Goal: Task Accomplishment & Management: Complete application form

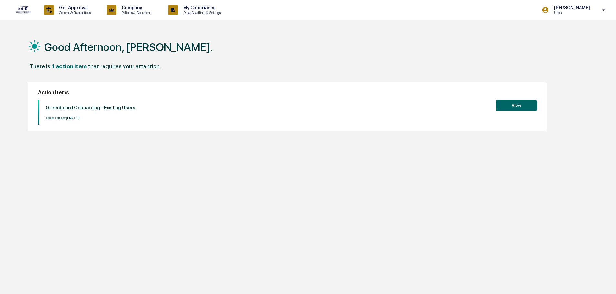
click at [512, 102] on button "View" at bounding box center [515, 105] width 41 height 11
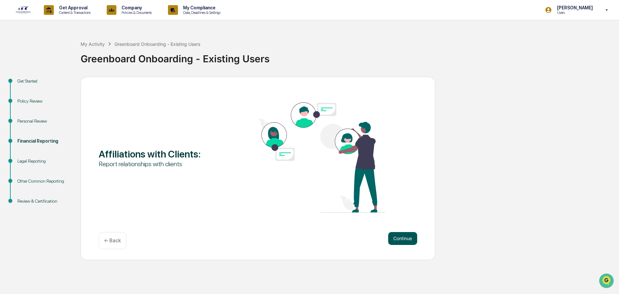
click at [406, 238] on button "Continue" at bounding box center [402, 238] width 29 height 13
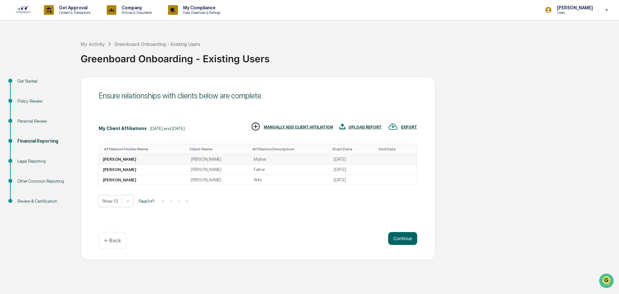
click at [125, 157] on td "[PERSON_NAME]" at bounding box center [143, 159] width 88 height 10
drag, startPoint x: 125, startPoint y: 157, endPoint x: 373, endPoint y: 159, distance: 248.5
click at [374, 159] on td at bounding box center [395, 159] width 43 height 10
click at [182, 169] on td "[PERSON_NAME]" at bounding box center [143, 169] width 88 height 10
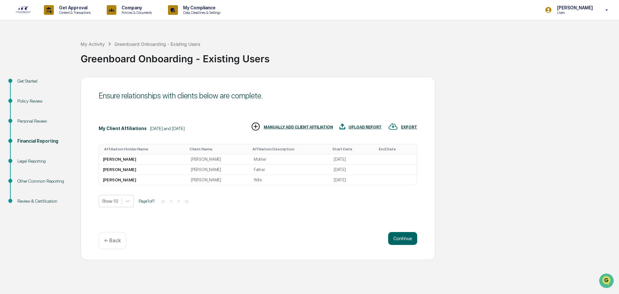
click at [101, 246] on div "← Back" at bounding box center [113, 240] width 28 height 17
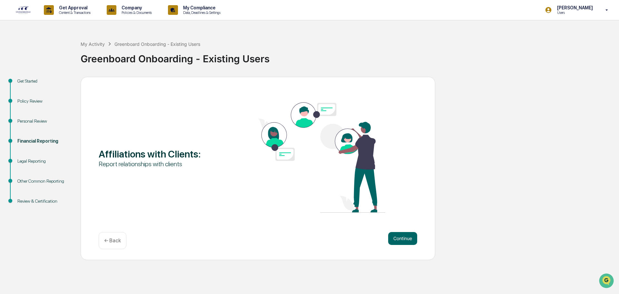
click at [107, 246] on div "← Back" at bounding box center [113, 240] width 28 height 17
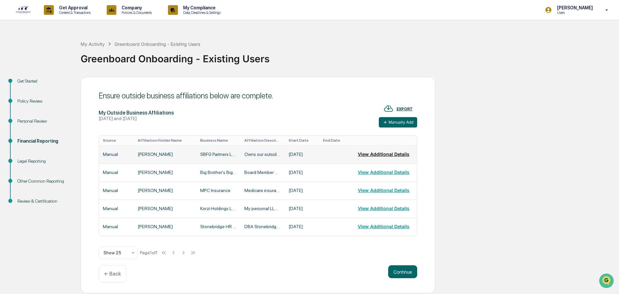
click at [382, 154] on button "View Additional Details" at bounding box center [384, 154] width 52 height 13
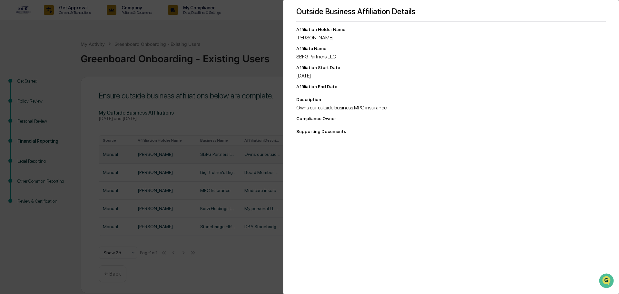
click at [261, 34] on div "Outside Business Affiliation Details Affiliation Holder Name [PERSON_NAME] Affi…" at bounding box center [309, 147] width 619 height 294
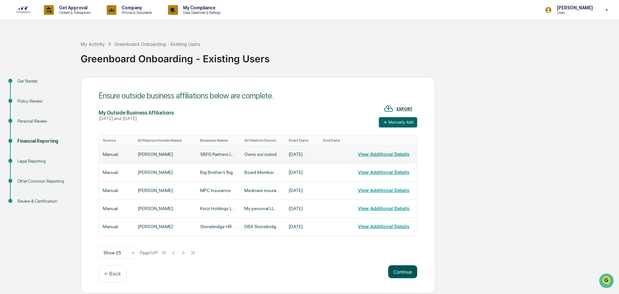
click at [398, 271] on button "Continue" at bounding box center [402, 271] width 29 height 13
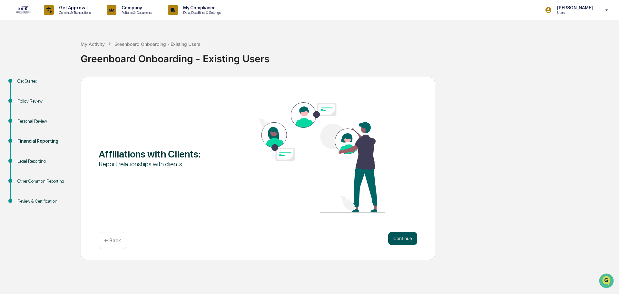
click at [402, 232] on button "Continue" at bounding box center [402, 238] width 29 height 13
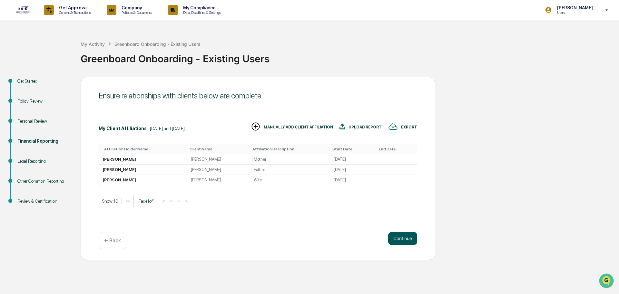
click at [410, 237] on button "Continue" at bounding box center [402, 238] width 29 height 13
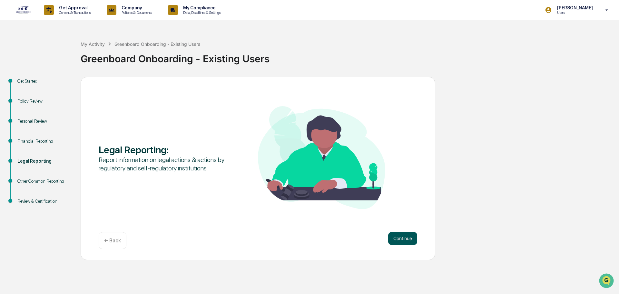
click at [404, 240] on button "Continue" at bounding box center [402, 238] width 29 height 13
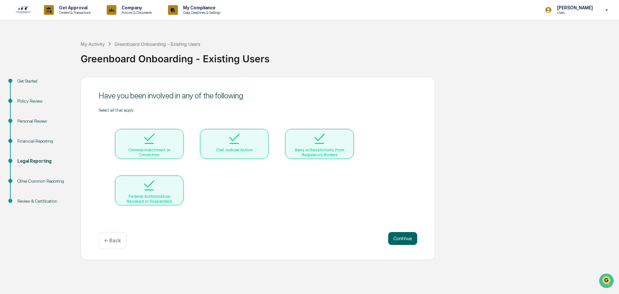
click at [131, 145] on div at bounding box center [149, 139] width 64 height 16
click at [250, 147] on div "Civil Judicial Action" at bounding box center [234, 149] width 58 height 5
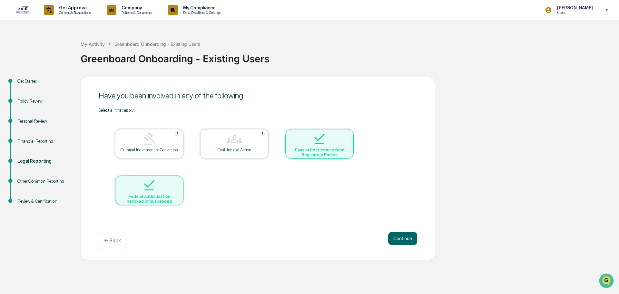
click at [312, 143] on img at bounding box center [319, 138] width 15 height 15
click at [134, 192] on div at bounding box center [149, 185] width 64 height 16
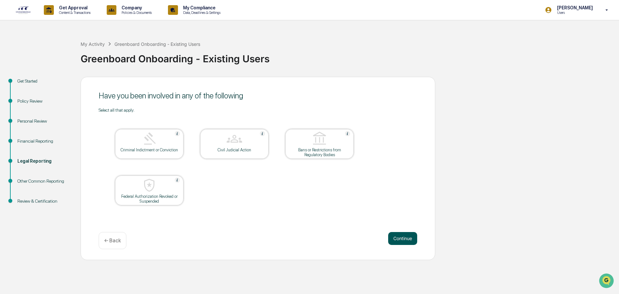
click at [405, 237] on button "Continue" at bounding box center [402, 238] width 29 height 13
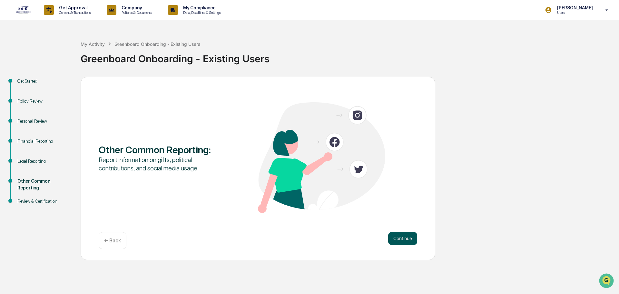
click at [397, 234] on button "Continue" at bounding box center [402, 238] width 29 height 13
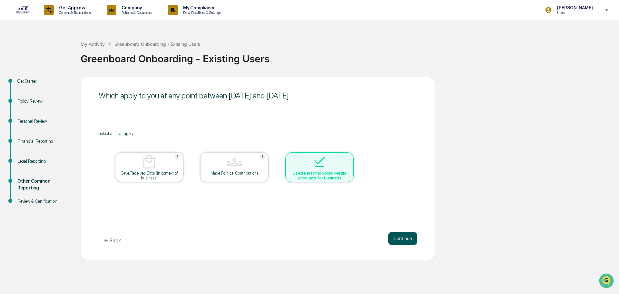
click at [405, 237] on button "Continue" at bounding box center [402, 238] width 29 height 13
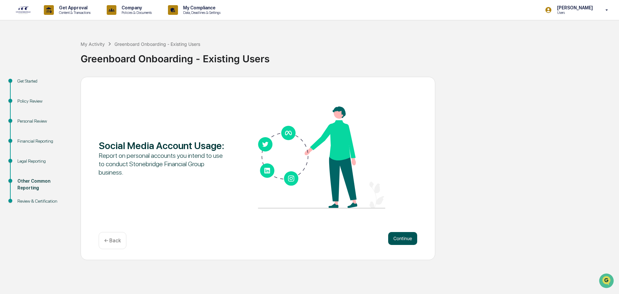
click at [399, 235] on button "Continue" at bounding box center [402, 238] width 29 height 13
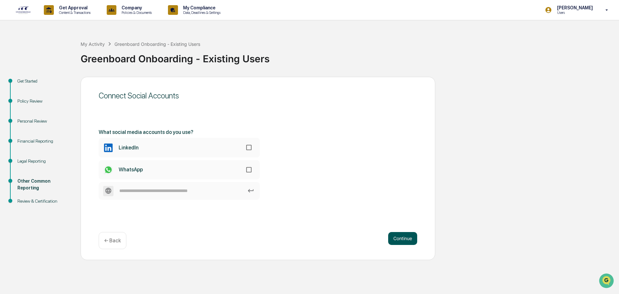
click at [405, 236] on button "Continue" at bounding box center [402, 238] width 29 height 13
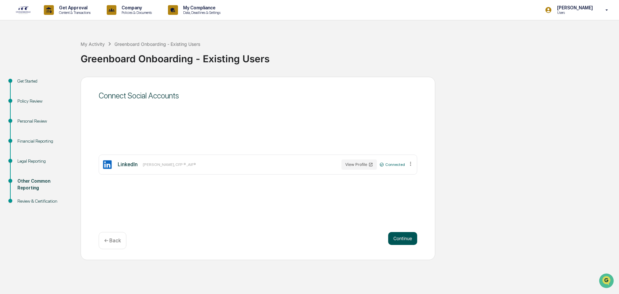
click at [404, 238] on button "Continue" at bounding box center [402, 238] width 29 height 13
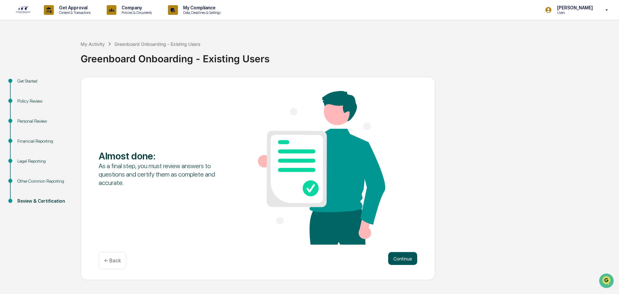
click at [409, 258] on button "Continue" at bounding box center [402, 258] width 29 height 13
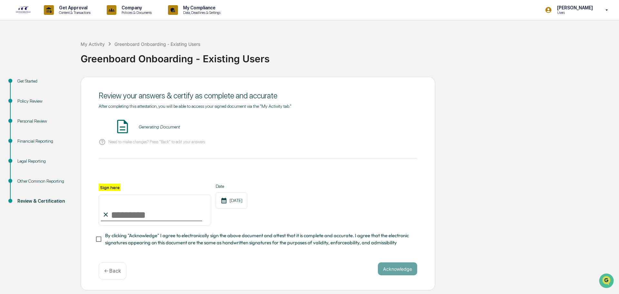
click at [136, 211] on input "Sign here" at bounding box center [155, 209] width 112 height 31
type input "**********"
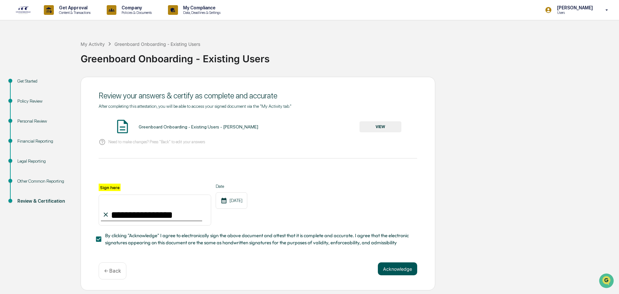
click at [401, 268] on button "Acknowledge" at bounding box center [397, 268] width 39 height 13
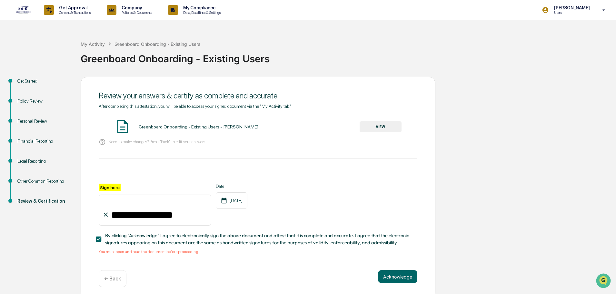
click at [385, 131] on button "VIEW" at bounding box center [380, 126] width 42 height 11
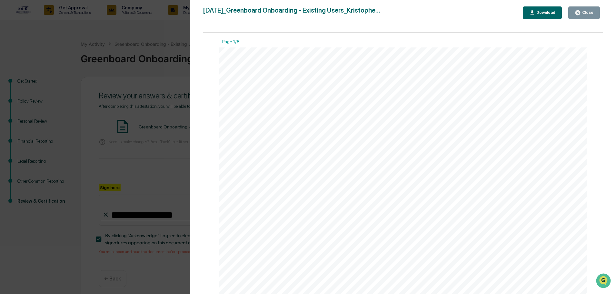
click at [582, 13] on div "Close" at bounding box center [583, 13] width 19 height 6
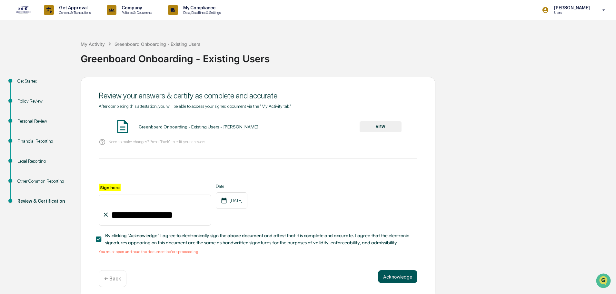
click at [408, 277] on button "Acknowledge" at bounding box center [397, 276] width 39 height 13
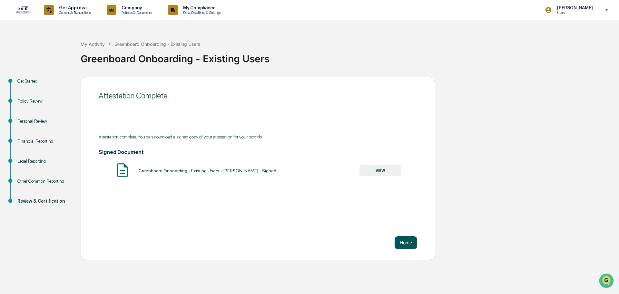
click at [408, 243] on button "Home" at bounding box center [406, 242] width 23 height 13
